Goal: Information Seeking & Learning: Learn about a topic

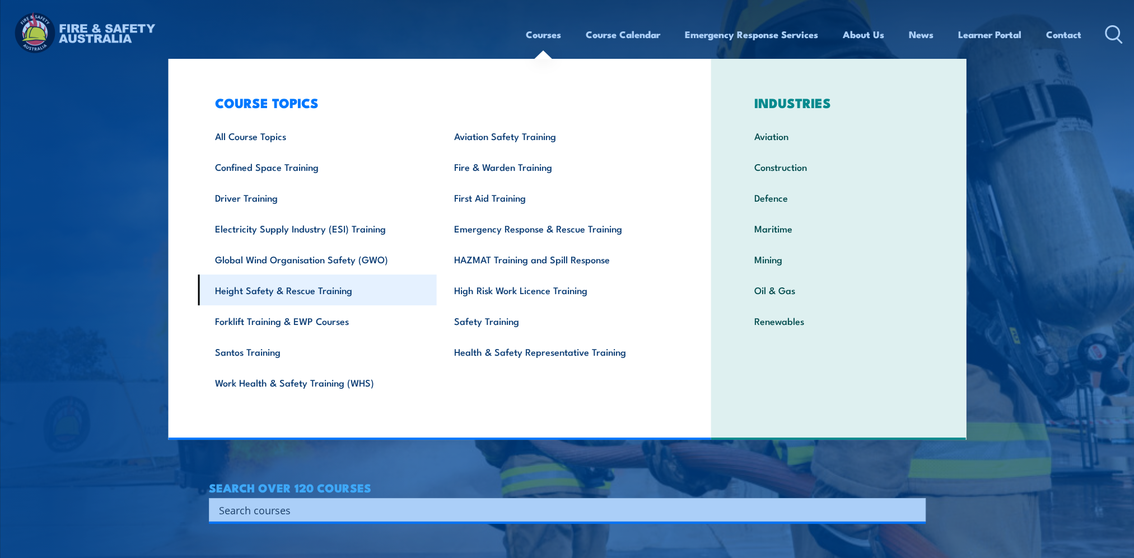
click at [324, 281] on link "Height Safety & Rescue Training" at bounding box center [317, 290] width 239 height 31
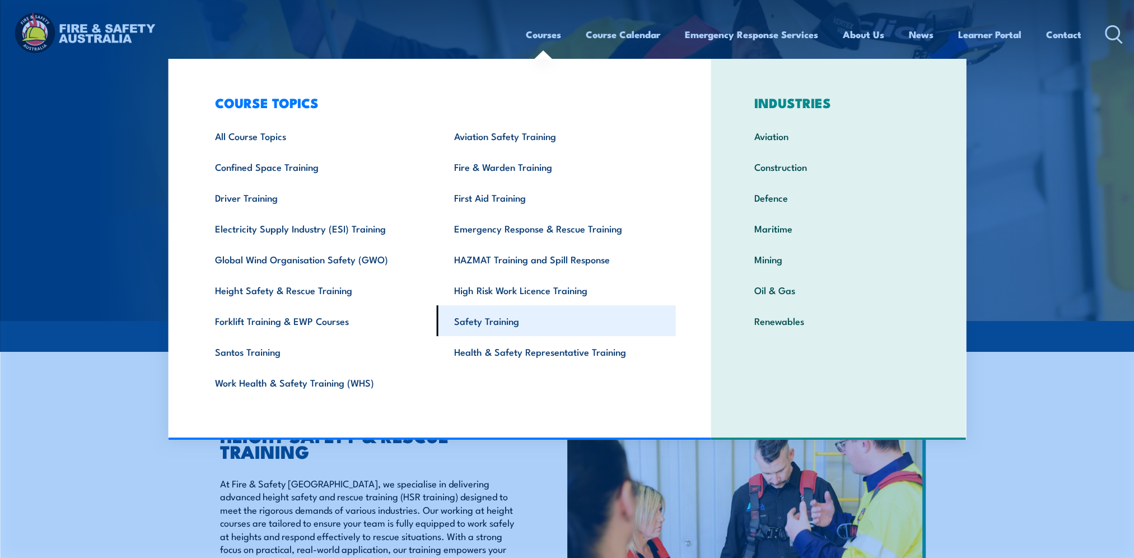
click at [505, 319] on link "Safety Training" at bounding box center [556, 320] width 239 height 31
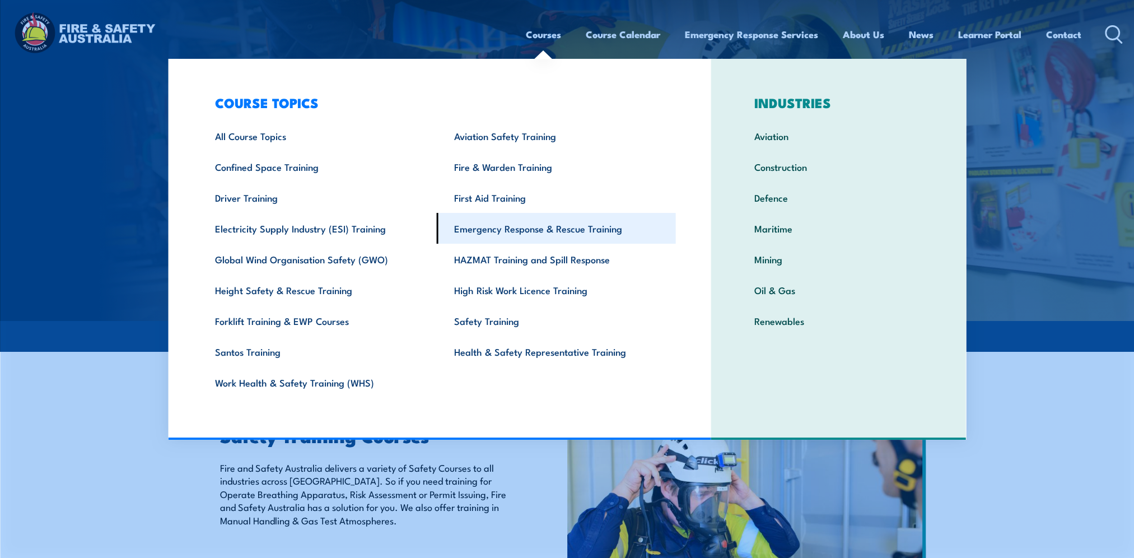
click at [467, 229] on link "Emergency Response & Rescue Training" at bounding box center [556, 228] width 239 height 31
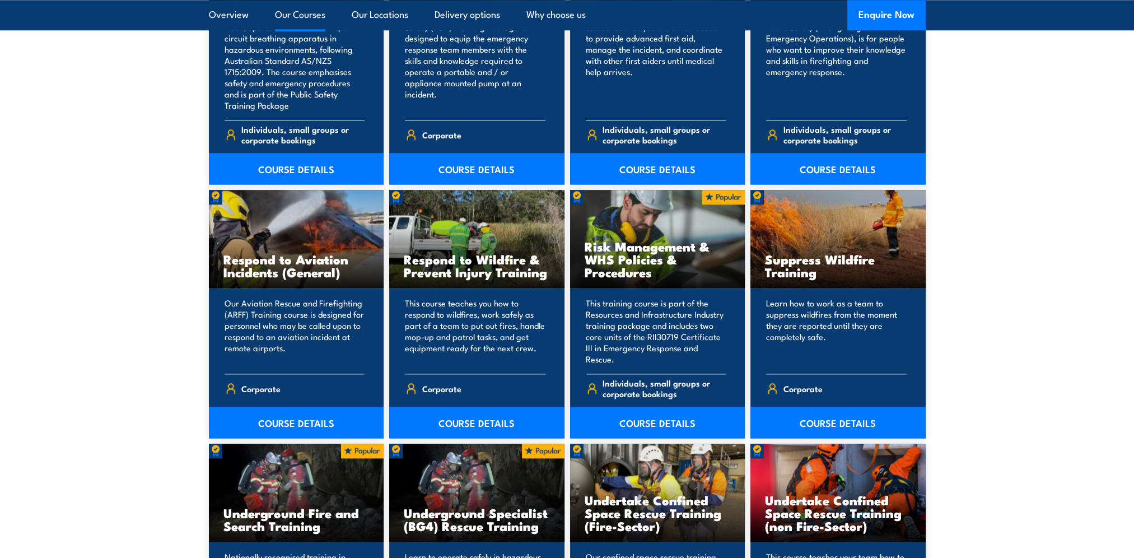
scroll to position [1120, 0]
